Goal: Task Accomplishment & Management: Manage account settings

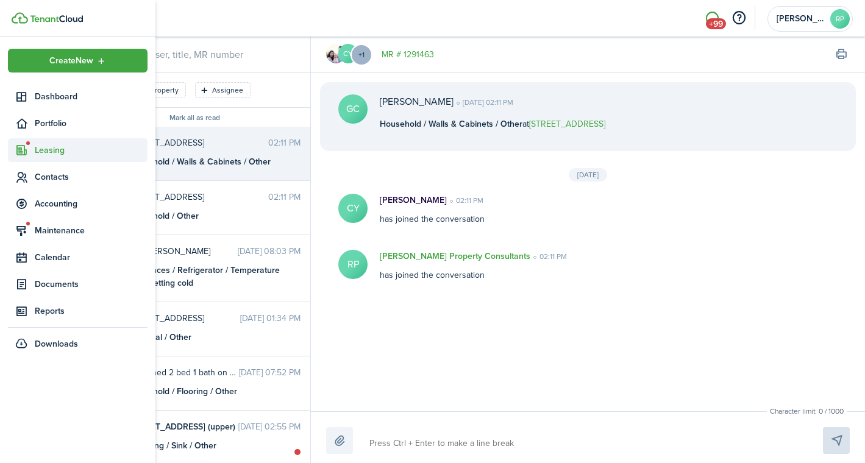
click at [38, 153] on span "Leasing" at bounding box center [91, 150] width 113 height 13
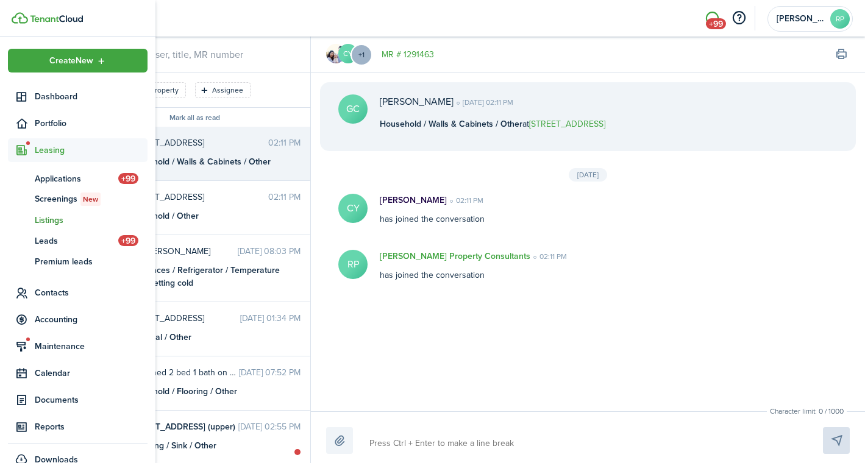
click at [47, 218] on span "Listings" at bounding box center [91, 220] width 113 height 13
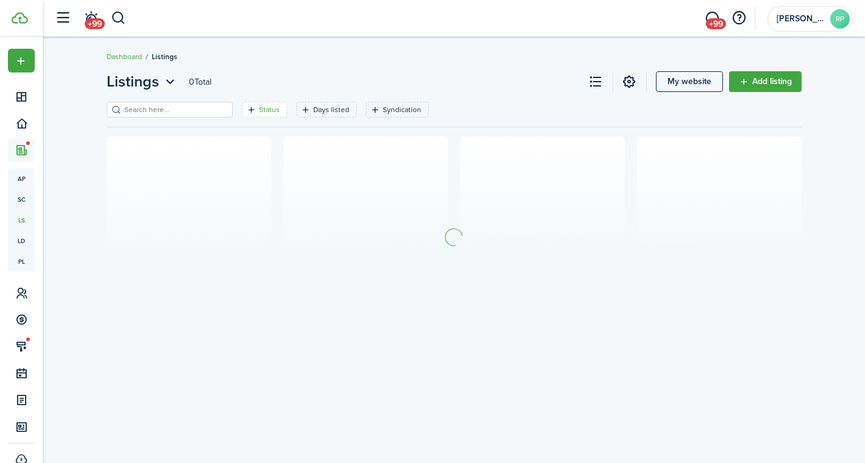
click at [261, 110] on filter-tag-label "Status" at bounding box center [269, 109] width 21 height 11
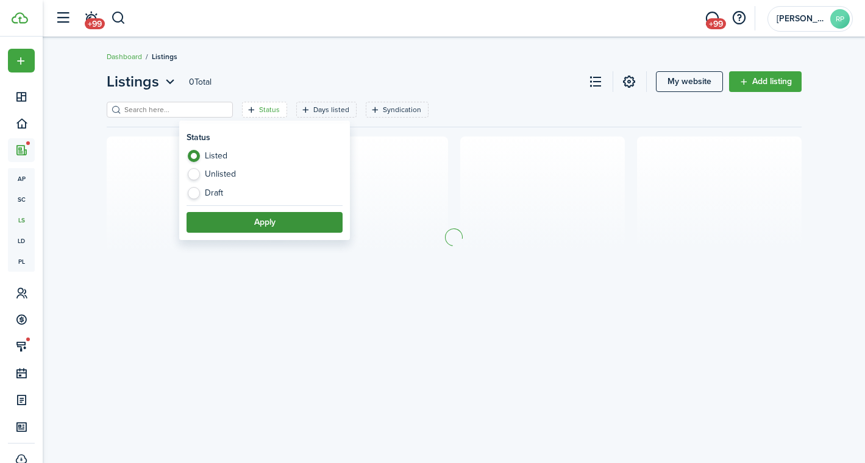
click at [246, 214] on button "Apply" at bounding box center [264, 222] width 156 height 21
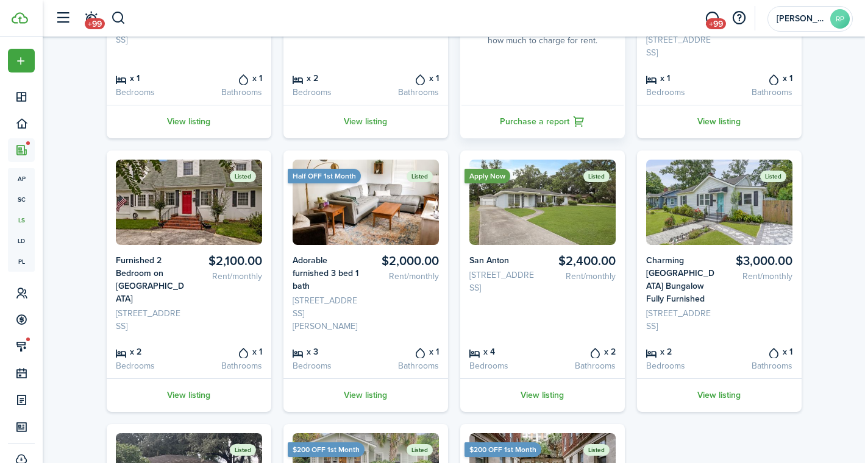
scroll to position [267, 0]
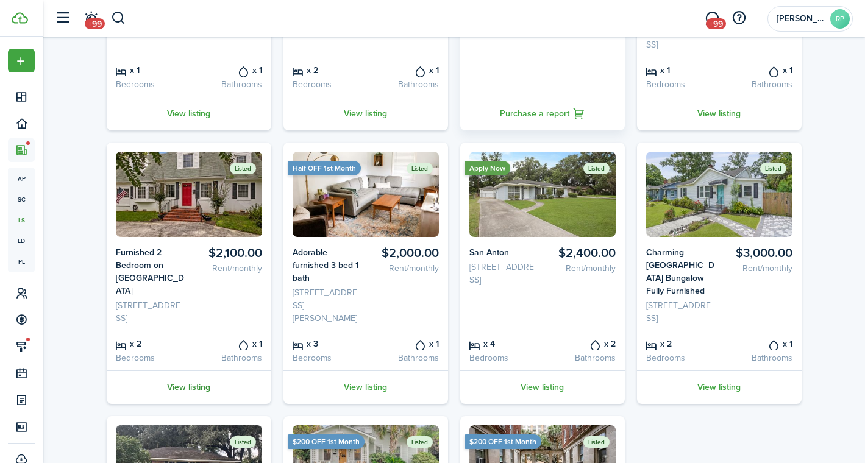
click at [195, 399] on link "View listing" at bounding box center [189, 387] width 164 height 34
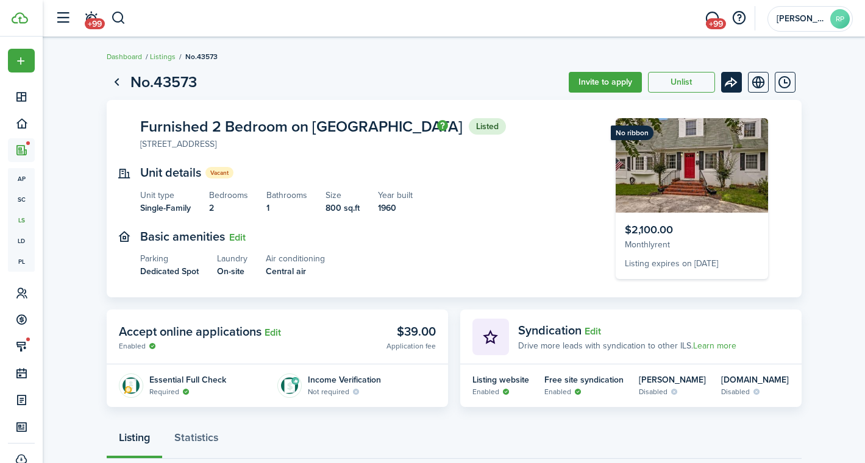
click at [727, 85] on menu-btn-icon "Open menu" at bounding box center [731, 82] width 21 height 21
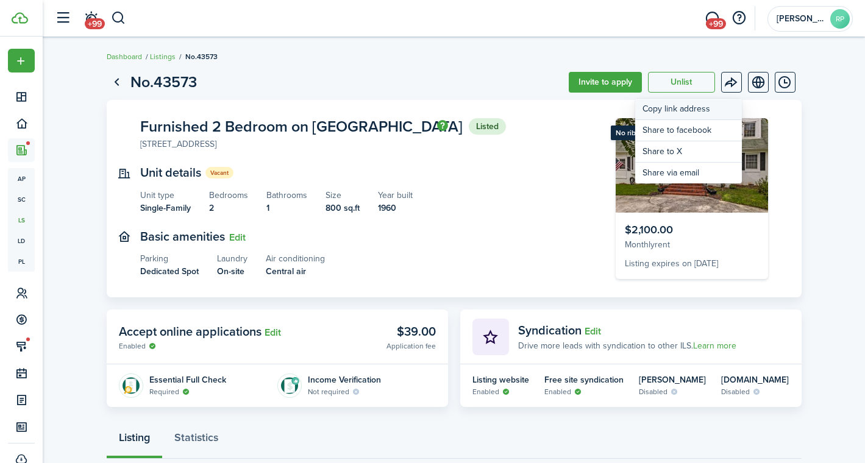
click at [671, 113] on button "Copy link address" at bounding box center [688, 109] width 107 height 21
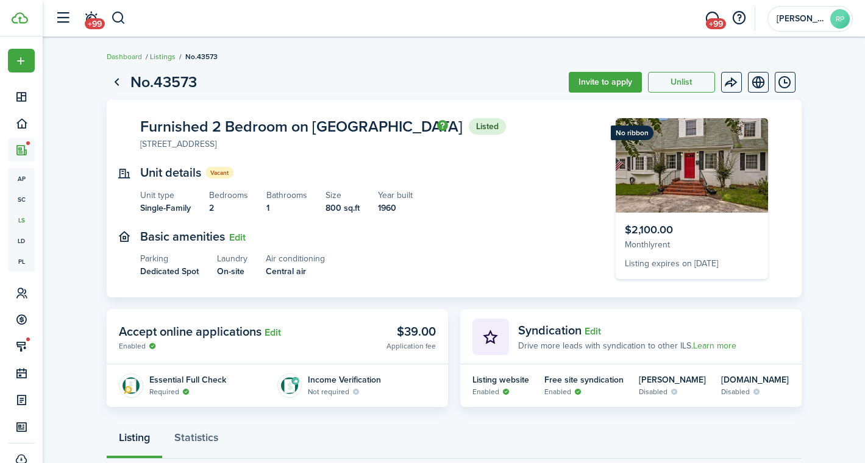
click at [169, 56] on link "Listings" at bounding box center [163, 56] width 26 height 11
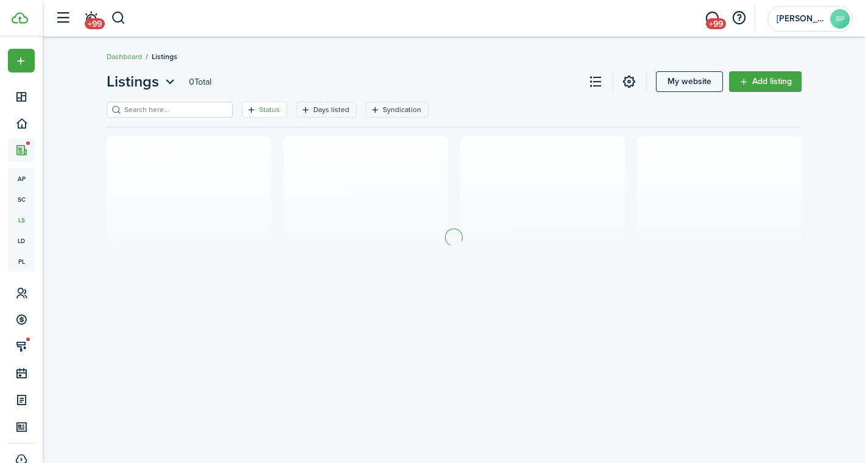
click at [286, 113] on filter-tag "Status" at bounding box center [264, 110] width 45 height 16
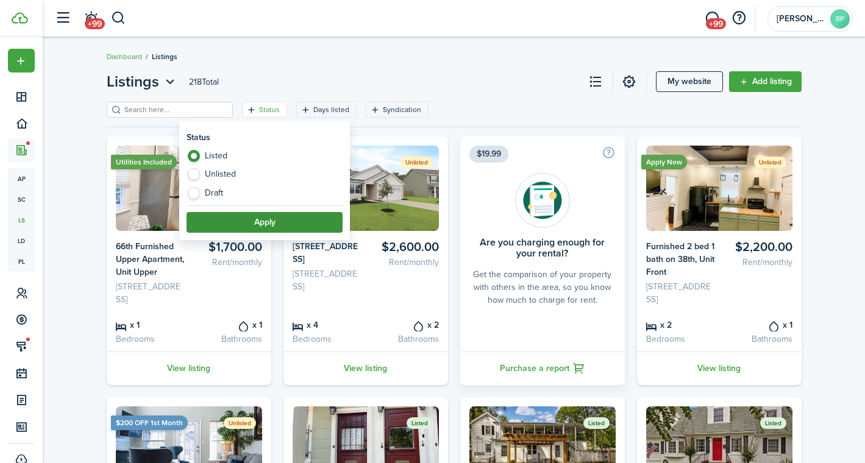
click at [255, 216] on button "Apply" at bounding box center [264, 222] width 156 height 21
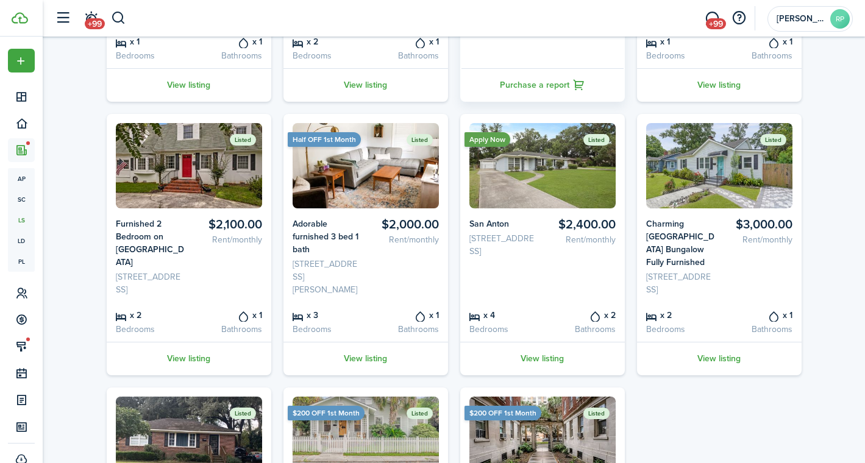
scroll to position [319, 0]
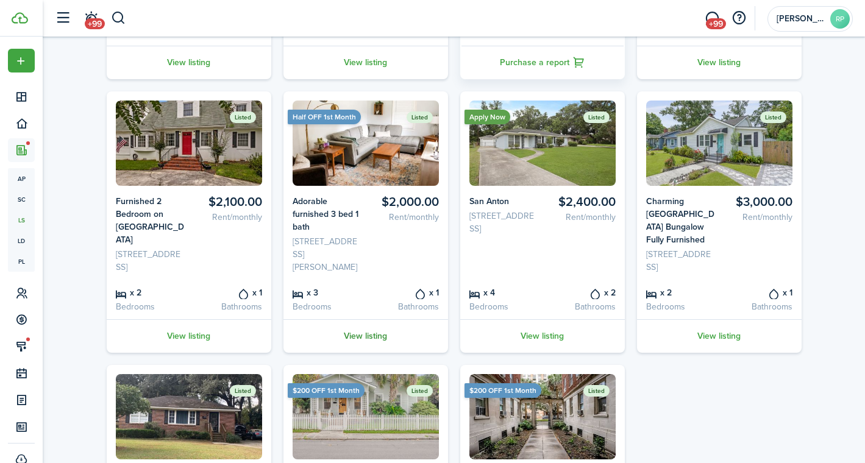
click at [359, 351] on link "View listing" at bounding box center [365, 336] width 164 height 34
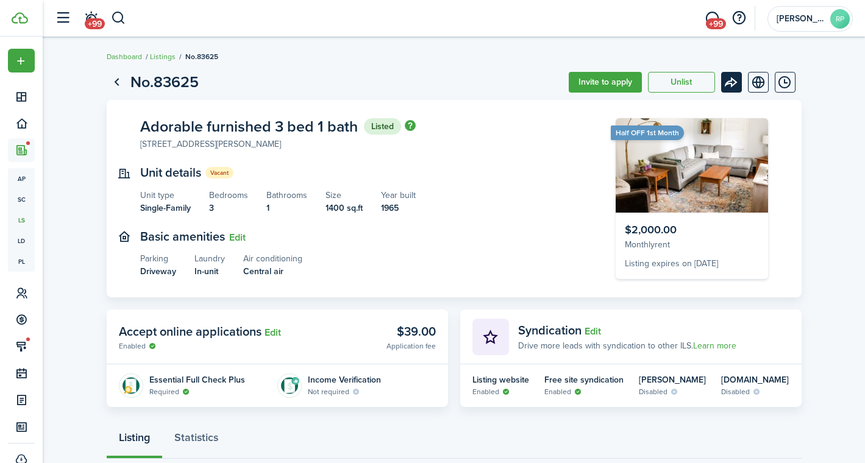
click at [725, 90] on menu-btn-icon "Open menu" at bounding box center [731, 82] width 21 height 21
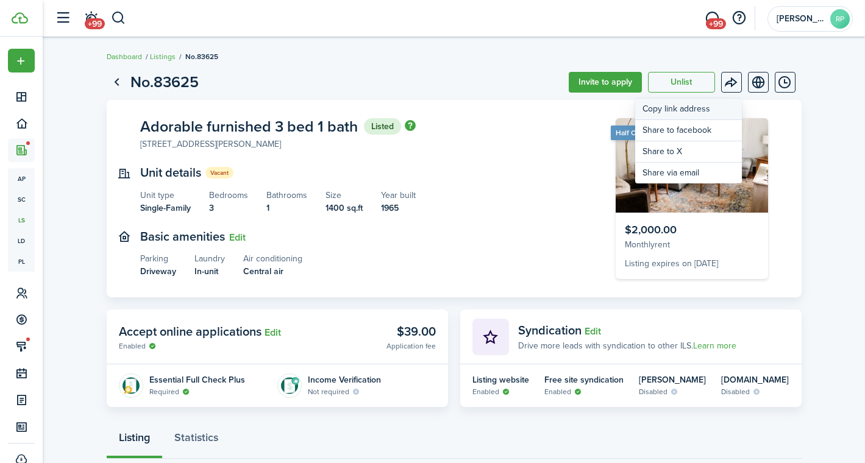
click at [687, 111] on button "Copy link address" at bounding box center [688, 109] width 107 height 21
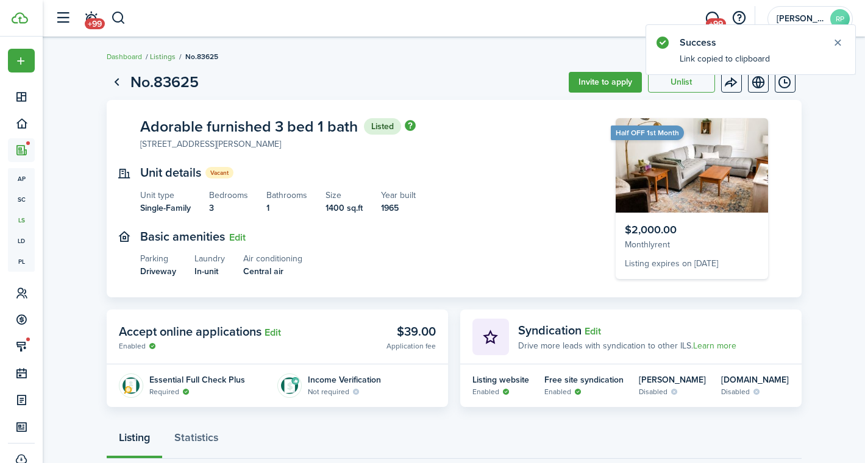
click at [164, 52] on link "Listings" at bounding box center [163, 56] width 26 height 11
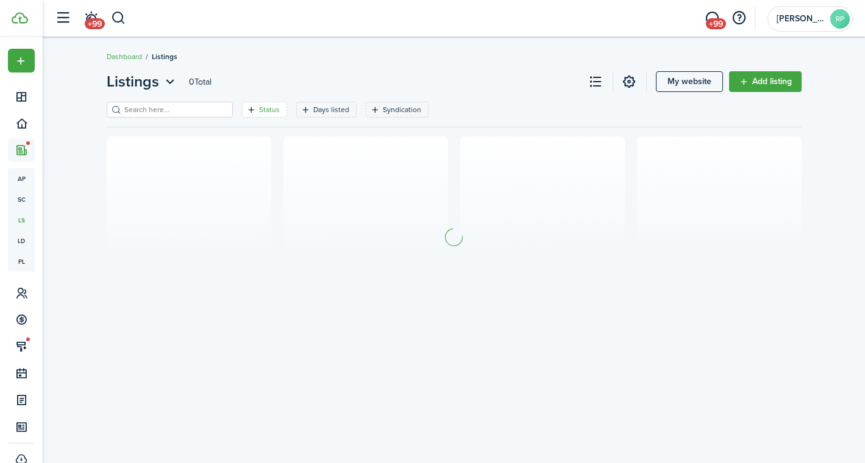
click at [261, 108] on filter-tag-label "Status" at bounding box center [269, 109] width 21 height 11
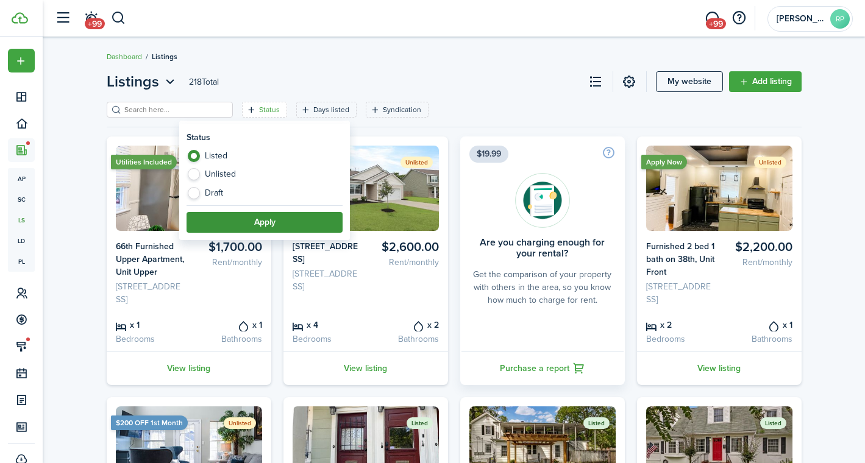
click at [257, 223] on button "Apply" at bounding box center [264, 222] width 156 height 21
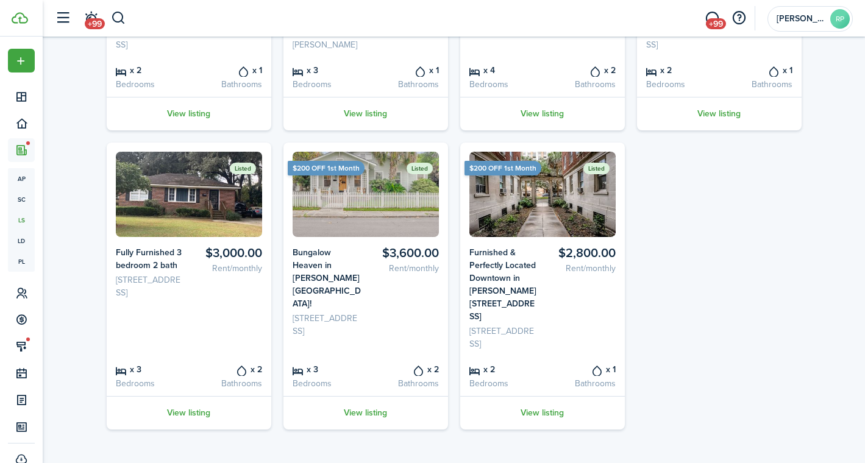
scroll to position [554, 0]
